Goal: Transaction & Acquisition: Subscribe to service/newsletter

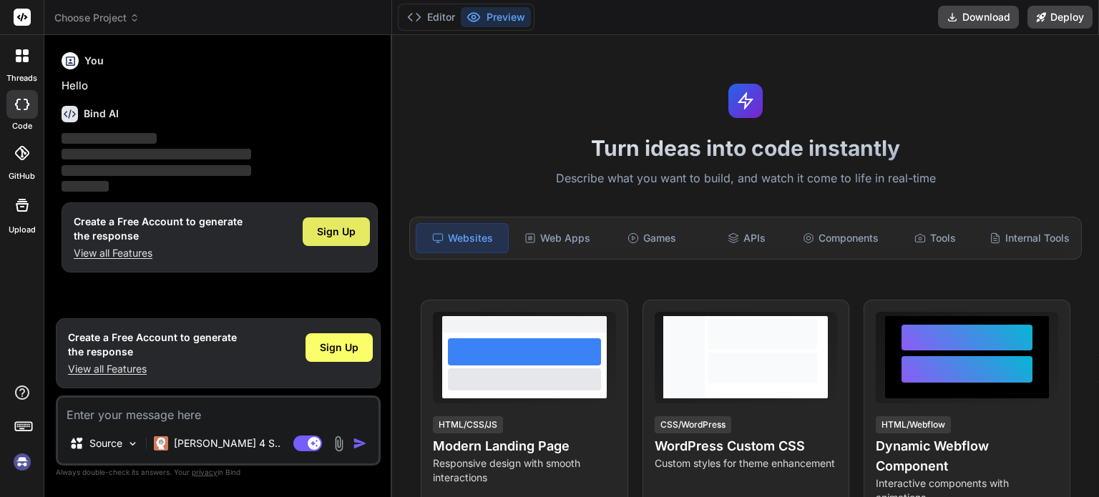
click at [333, 240] on div "Sign Up" at bounding box center [336, 231] width 67 height 29
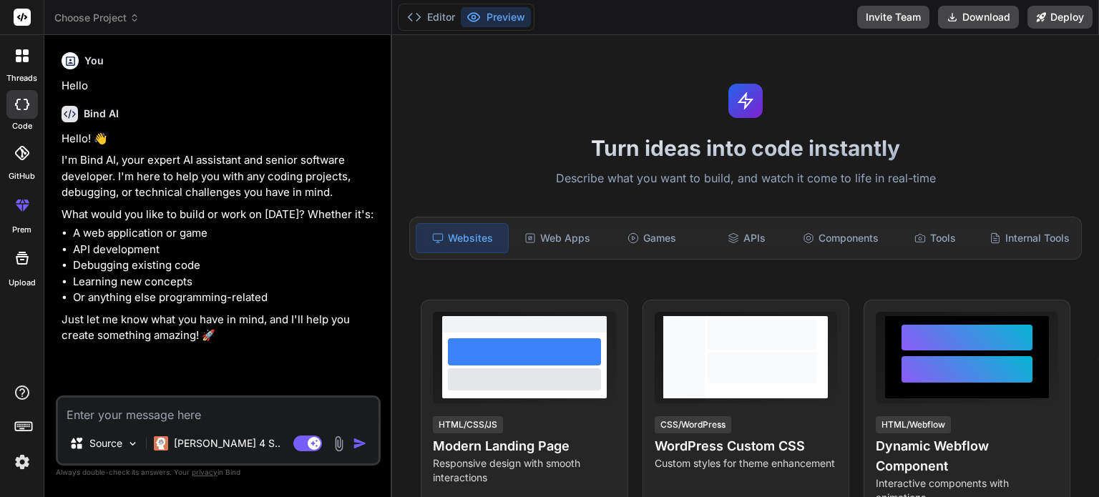
type textarea "x"
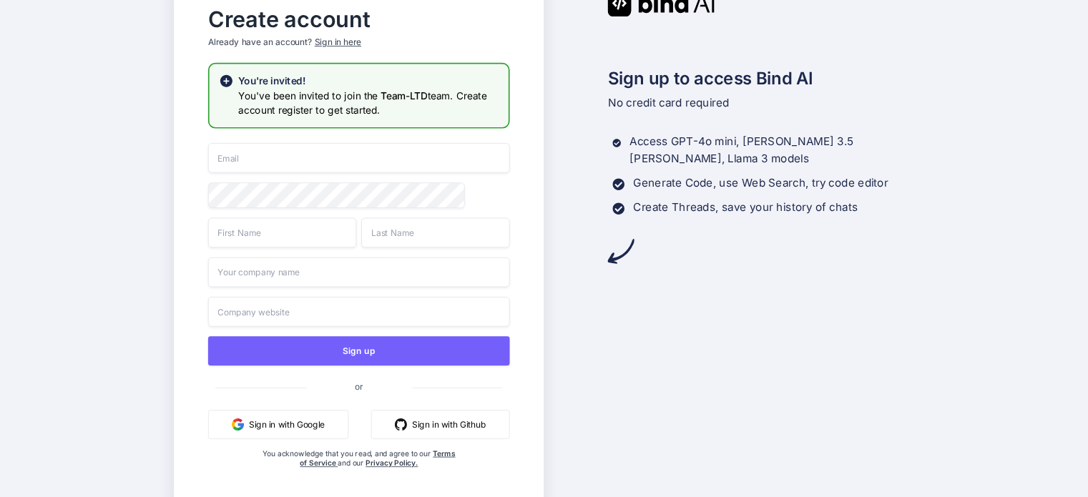
click at [369, 155] on input "email" at bounding box center [359, 158] width 302 height 30
paste input "shadowstrikex.nova@gmail.com"
type input "shadowstrikex.nova@gmail.com"
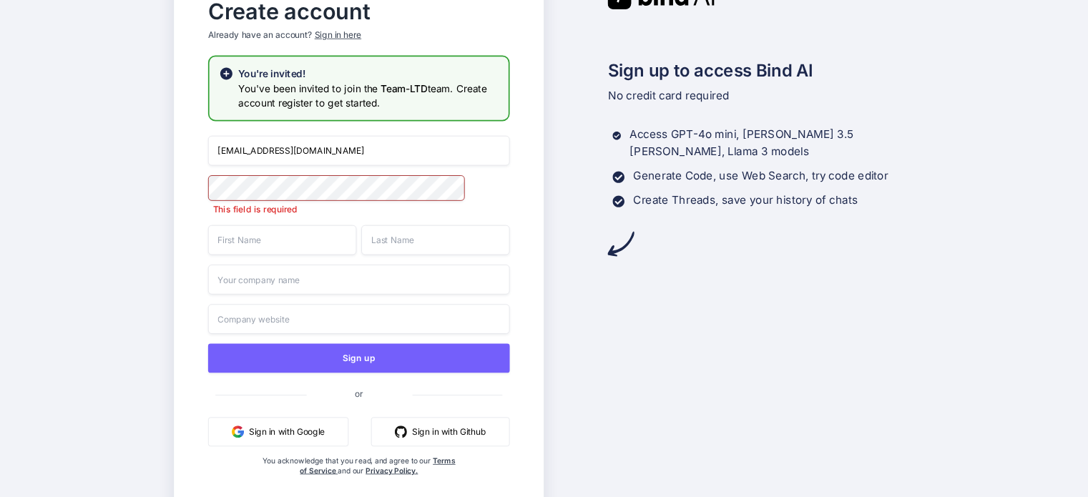
click at [275, 242] on input "text" at bounding box center [282, 240] width 149 height 30
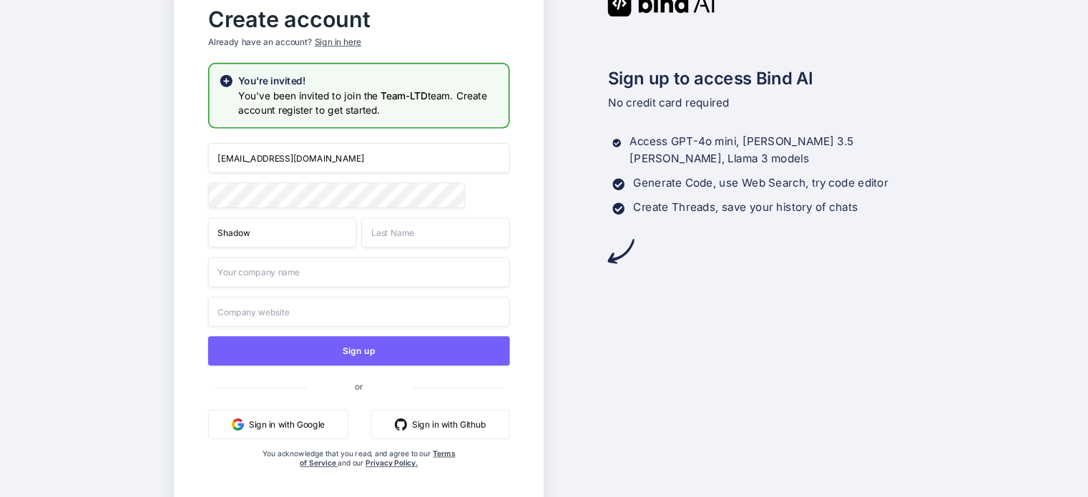
type input "Shadow"
type input "Nova"
click at [341, 311] on input "text" at bounding box center [359, 312] width 302 height 30
click at [103, 332] on div "Create account Already have an account? Sign in here You're invited! You've bee…" at bounding box center [544, 248] width 1088 height 497
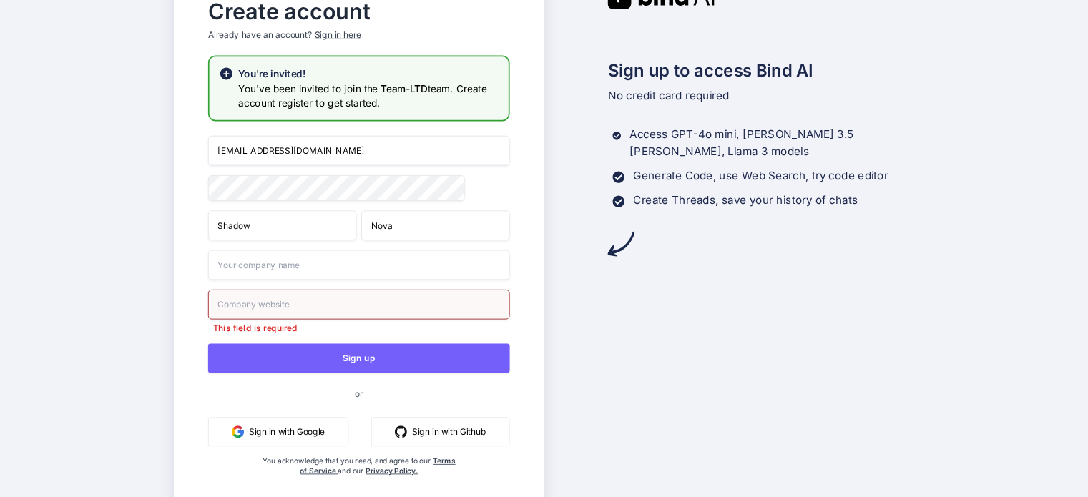
click at [331, 308] on input "text" at bounding box center [359, 305] width 302 height 30
type input "Shadow.nova"
click at [687, 338] on div "Sign up to access Bind AI No credit card required Access GPT-4o mini, Claude 3.…" at bounding box center [729, 249] width 370 height 532
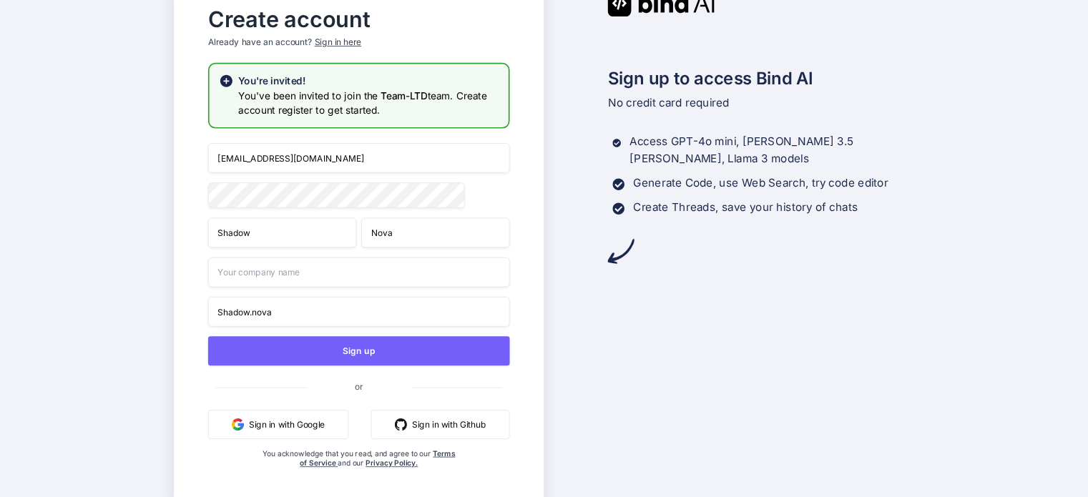
click at [292, 317] on input "Shadow.nova" at bounding box center [359, 312] width 302 height 30
click at [306, 278] on input "text" at bounding box center [359, 273] width 302 height 30
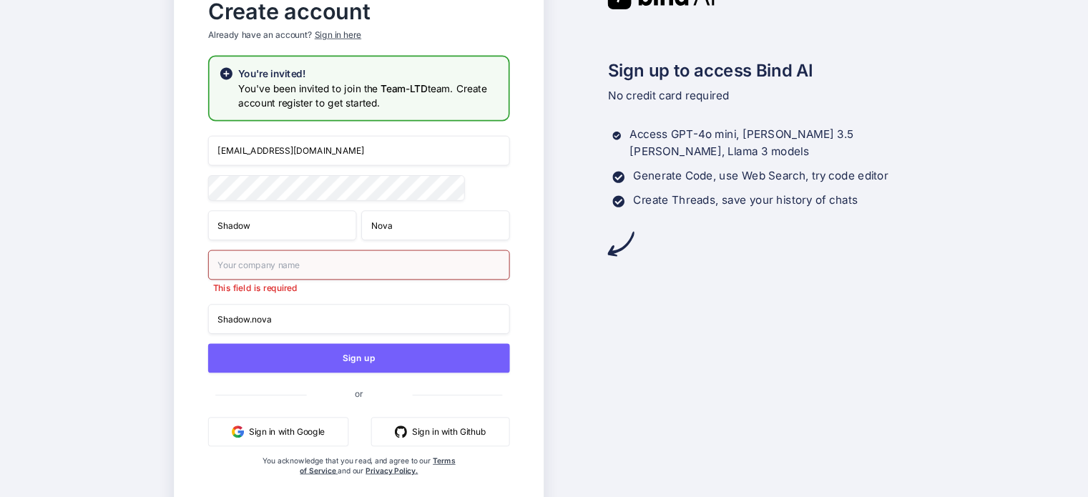
click at [695, 323] on div "Sign up to access Bind AI No credit card required Access GPT-4o mini, Claude 3.…" at bounding box center [729, 249] width 370 height 532
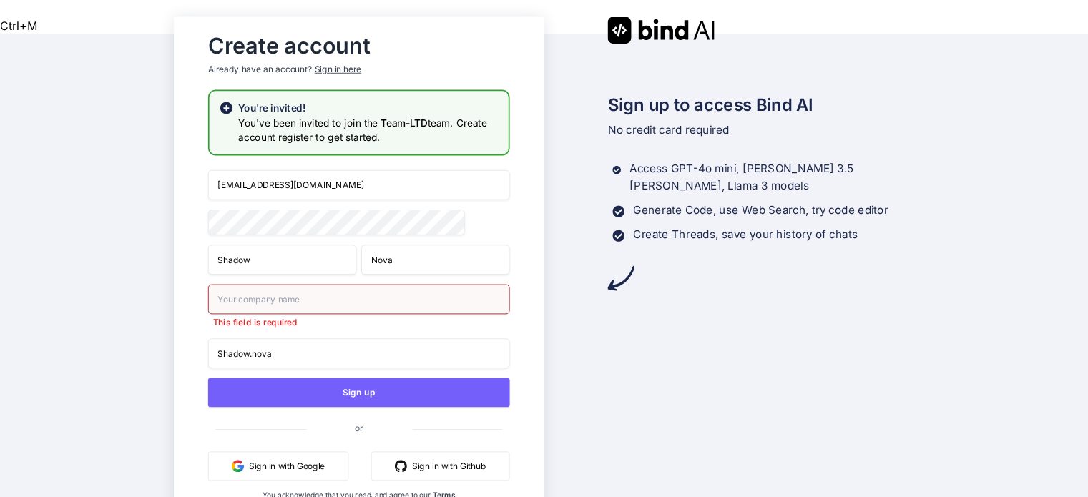
drag, startPoint x: 260, startPoint y: 227, endPoint x: 200, endPoint y: 225, distance: 60.8
click at [200, 225] on div "Create account Already have an account? Sign in here You're invited! You've bee…" at bounding box center [359, 282] width 331 height 512
drag, startPoint x: 285, startPoint y: 321, endPoint x: 210, endPoint y: 318, distance: 74.5
click at [210, 338] on input "Shadow.nova" at bounding box center [359, 353] width 302 height 30
click at [261, 284] on input "text" at bounding box center [359, 299] width 302 height 30
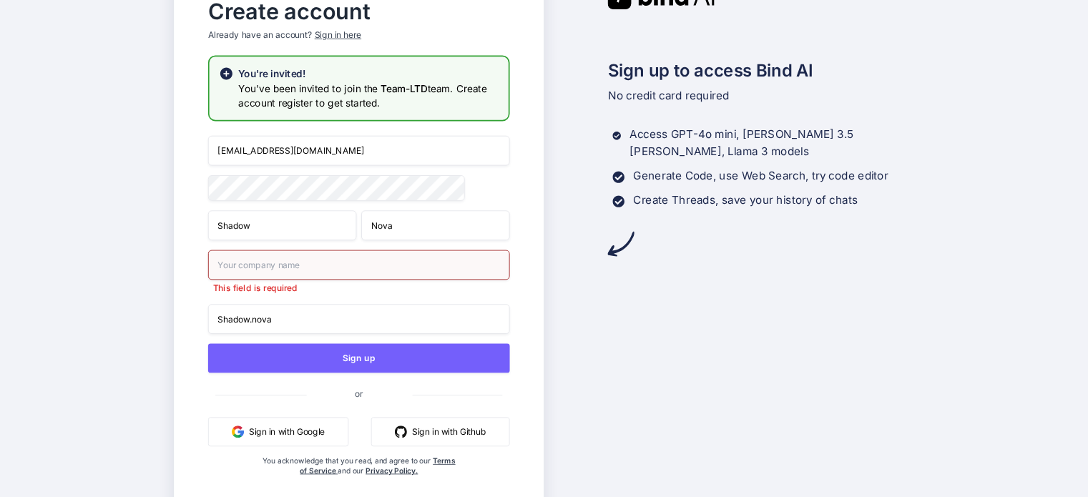
paste input "Shadow.nova"
type input "Shadow.nova"
click at [664, 315] on div "Sign up to access Bind AI No credit card required Access GPT-4o mini, Claude 3.…" at bounding box center [729, 249] width 370 height 532
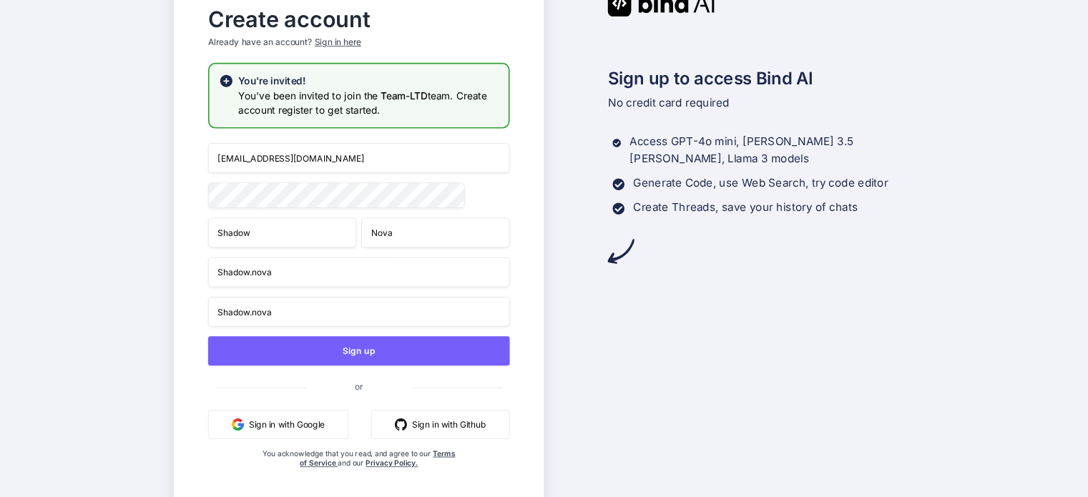
click at [661, 348] on div "Sign up to access Bind AI No credit card required Access GPT-4o mini, Claude 3.…" at bounding box center [729, 248] width 370 height 517
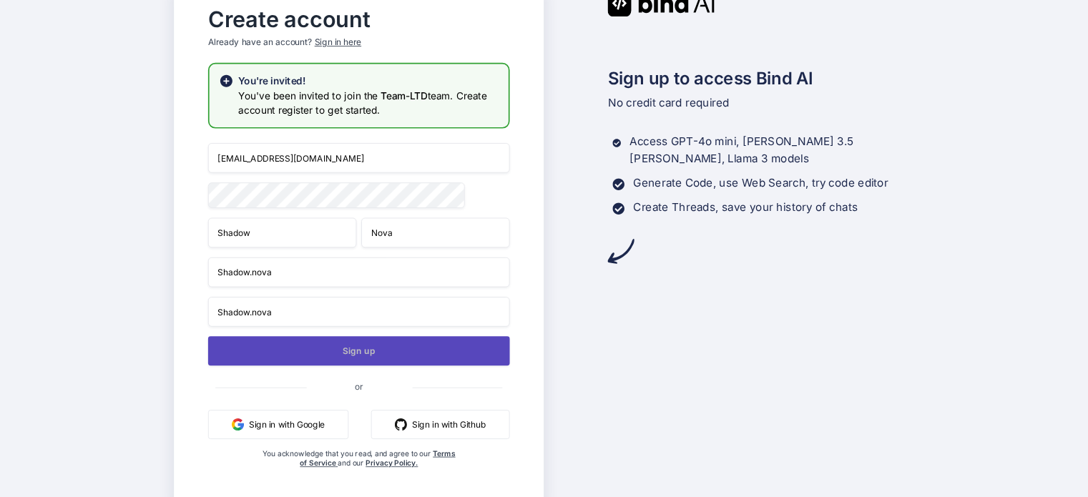
click at [401, 353] on button "Sign up" at bounding box center [359, 350] width 302 height 29
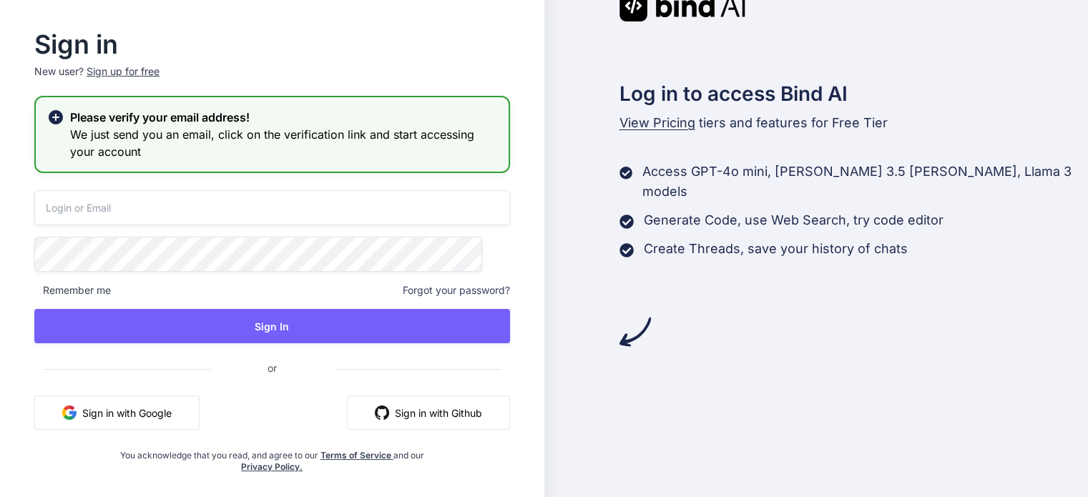
type input "[EMAIL_ADDRESS][DOMAIN_NAME]"
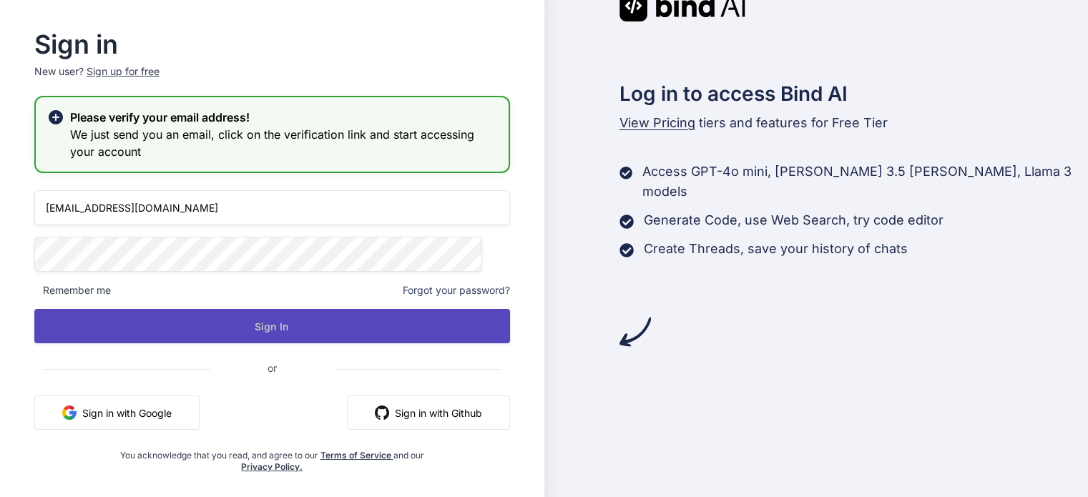
click at [334, 326] on button "Sign In" at bounding box center [272, 326] width 476 height 34
click at [290, 325] on button "Sign In" at bounding box center [272, 326] width 476 height 34
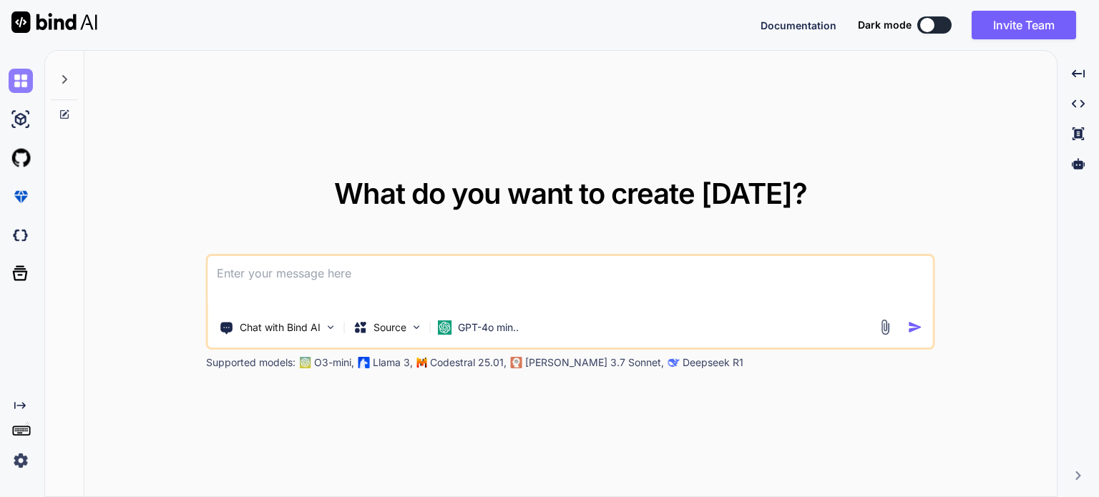
click at [21, 80] on img at bounding box center [21, 81] width 24 height 24
click at [19, 119] on img at bounding box center [21, 119] width 24 height 24
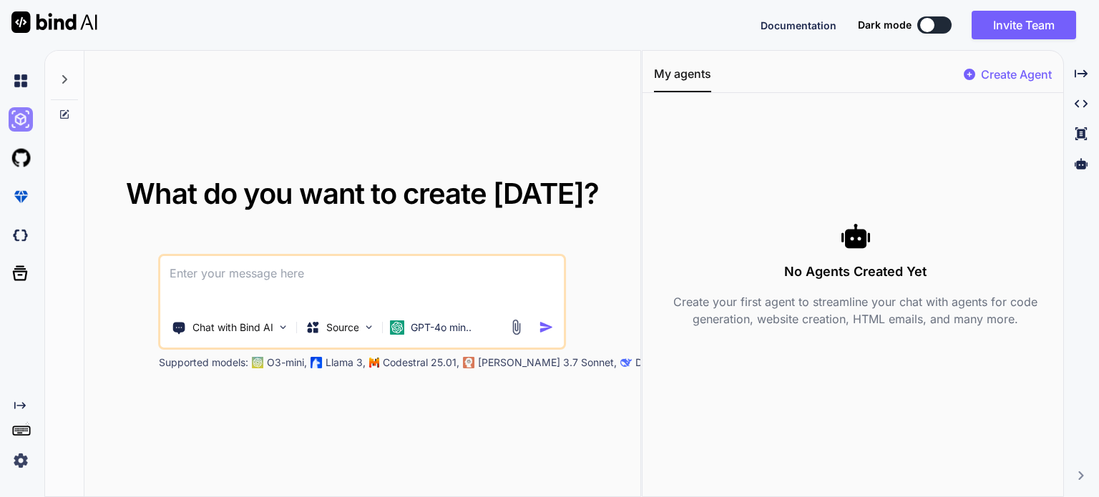
click at [19, 119] on img at bounding box center [21, 119] width 24 height 24
click at [63, 19] on img at bounding box center [54, 21] width 86 height 21
click at [930, 25] on div at bounding box center [927, 25] width 14 height 14
type textarea "x"
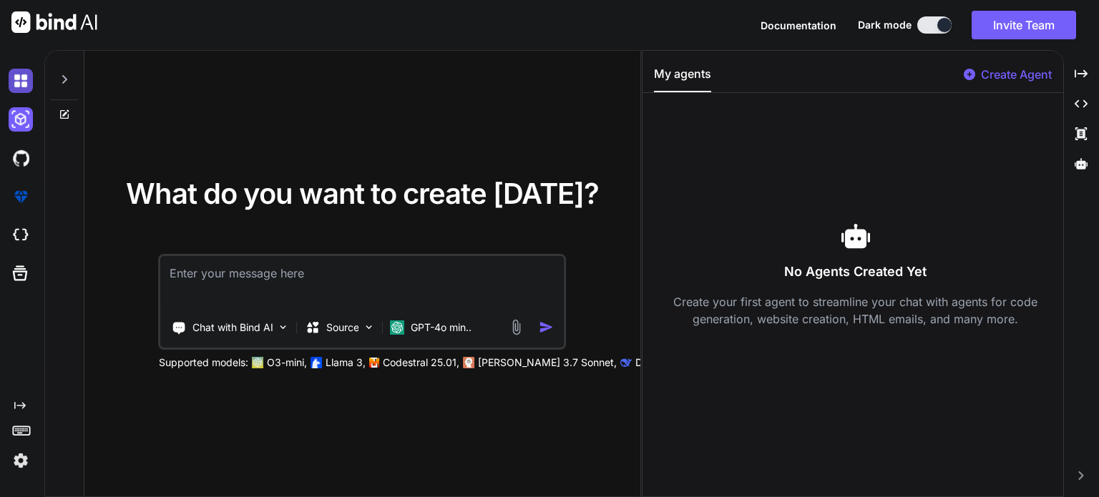
click at [26, 76] on img at bounding box center [21, 81] width 24 height 24
click at [20, 125] on img at bounding box center [21, 119] width 24 height 24
click at [15, 160] on img at bounding box center [21, 158] width 24 height 24
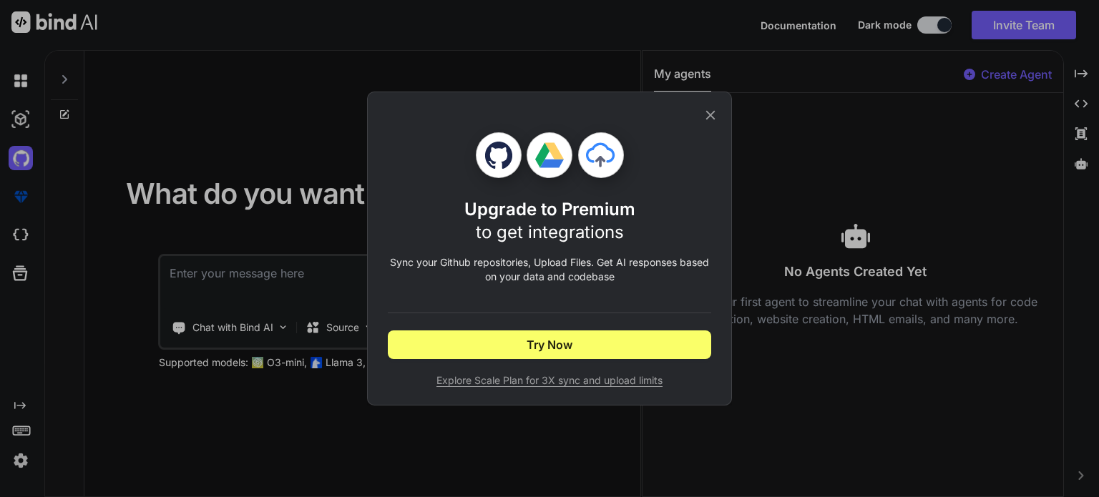
click at [710, 118] on icon at bounding box center [710, 115] width 16 height 16
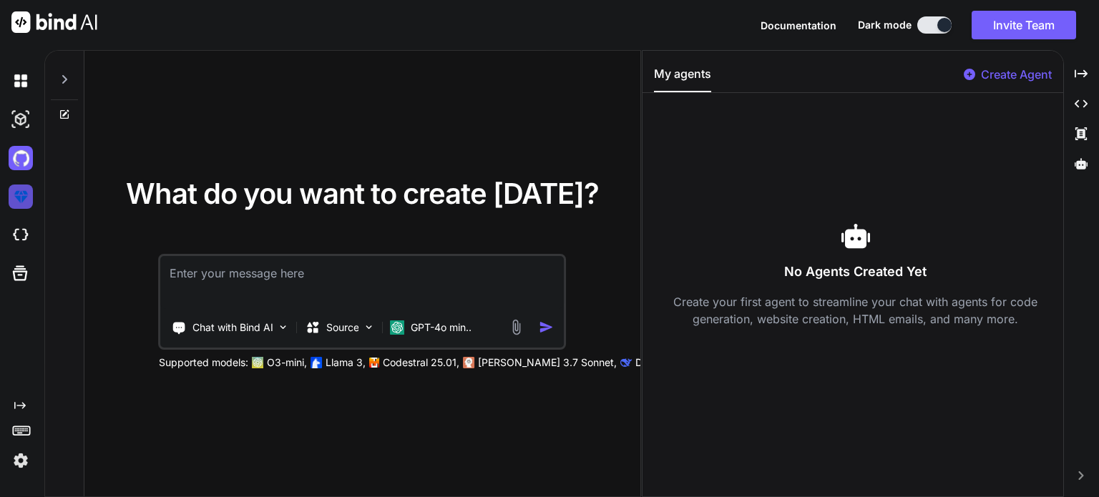
click at [22, 200] on img at bounding box center [21, 197] width 24 height 24
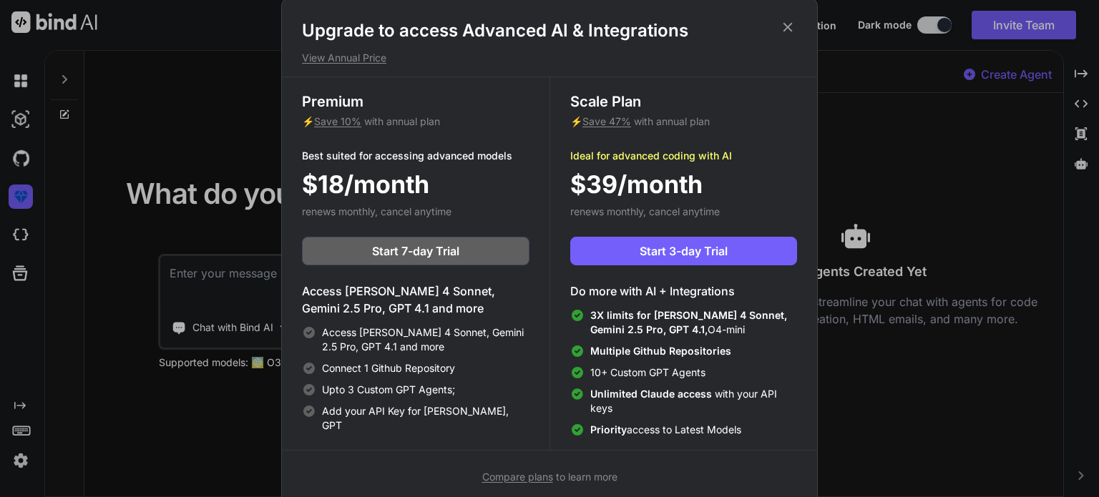
click at [790, 30] on icon at bounding box center [787, 26] width 9 height 9
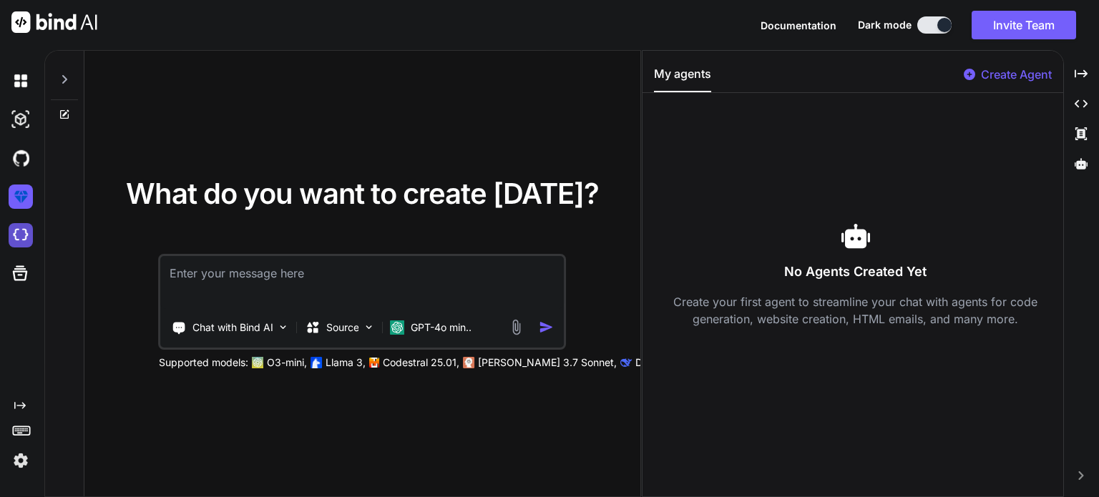
click at [13, 235] on img at bounding box center [21, 235] width 24 height 24
click at [933, 29] on button at bounding box center [934, 24] width 34 height 17
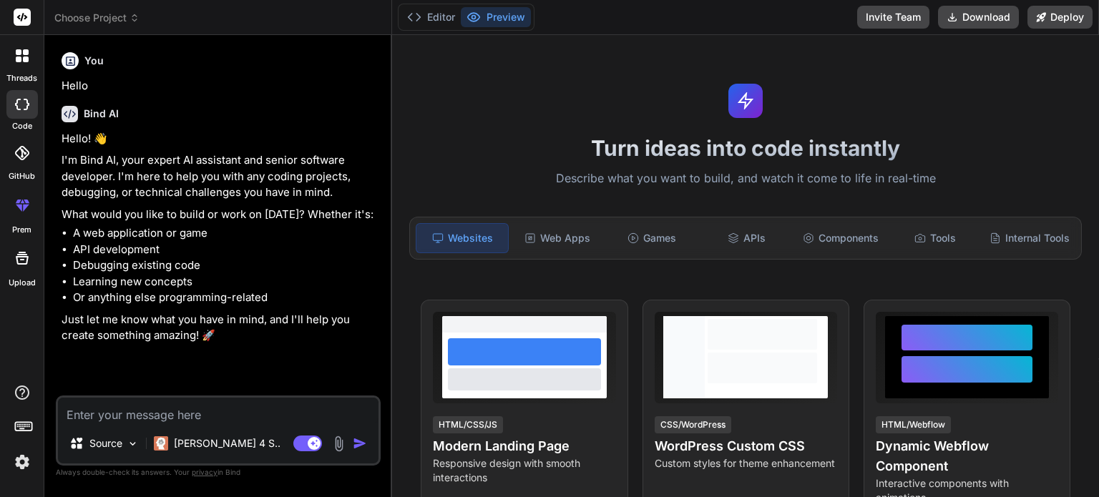
type textarea "x"
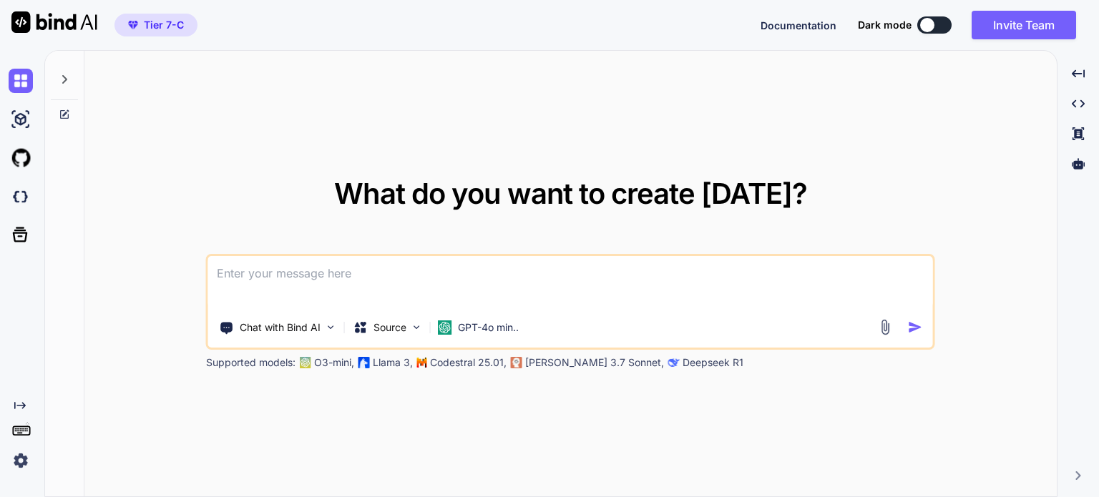
type textarea "x"
click at [181, 26] on span "Tier 7-C" at bounding box center [164, 25] width 40 height 14
click at [22, 466] on img at bounding box center [21, 461] width 24 height 24
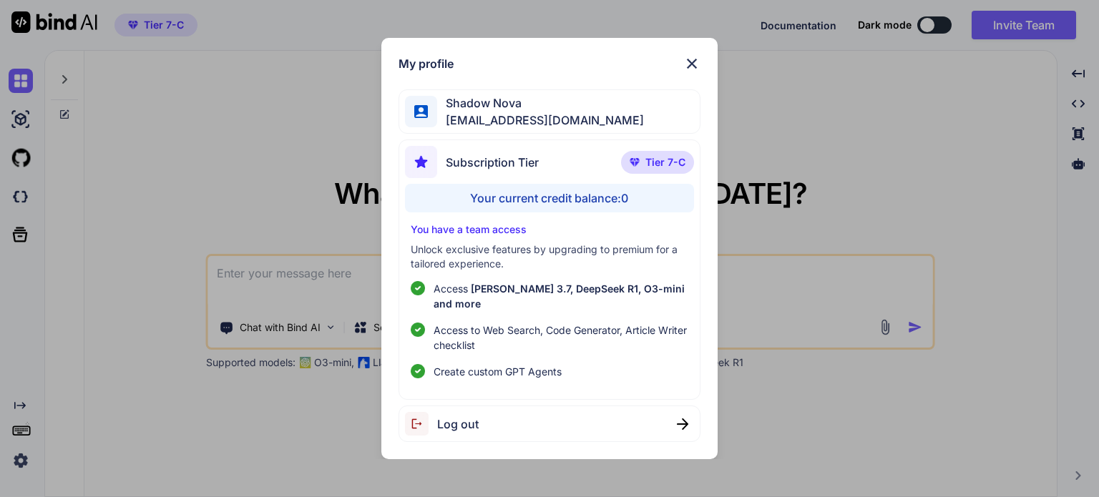
click at [788, 87] on div "My profile Shadow Nova [EMAIL_ADDRESS][DOMAIN_NAME] Subscription Tier Tier 7-C …" at bounding box center [549, 248] width 1099 height 497
